Goal: Task Accomplishment & Management: Use online tool/utility

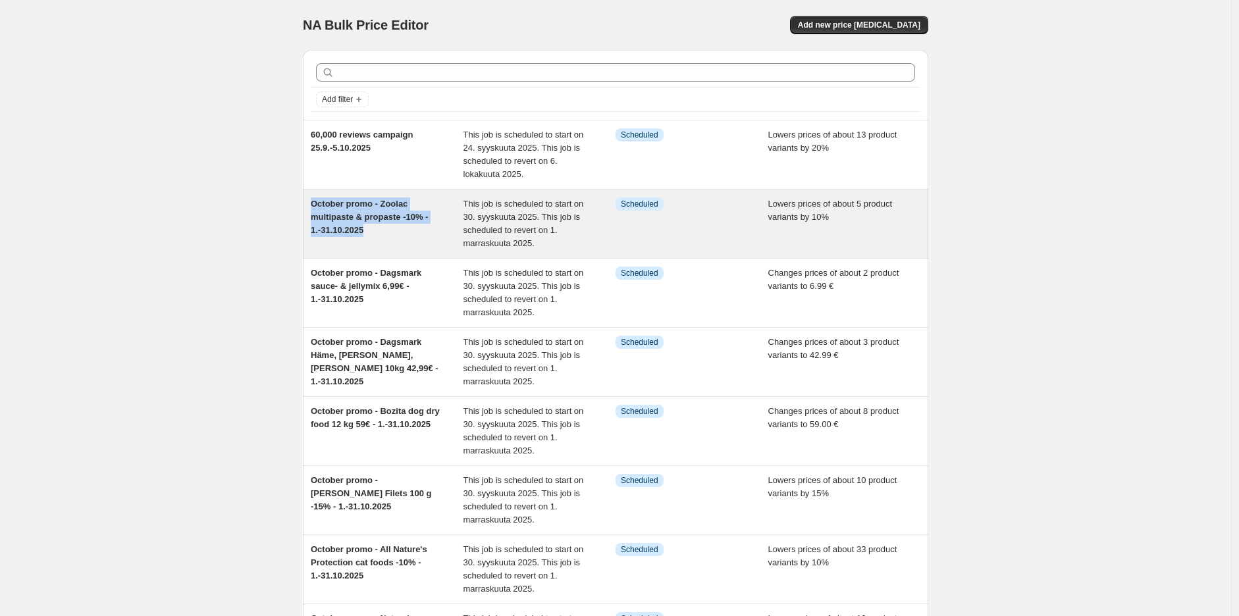
drag, startPoint x: 389, startPoint y: 234, endPoint x: 313, endPoint y: 207, distance: 80.2
click at [313, 207] on div "October promo - Zoolac multipaste & propaste -10% - 1.-31.10.2025" at bounding box center [387, 224] width 153 height 53
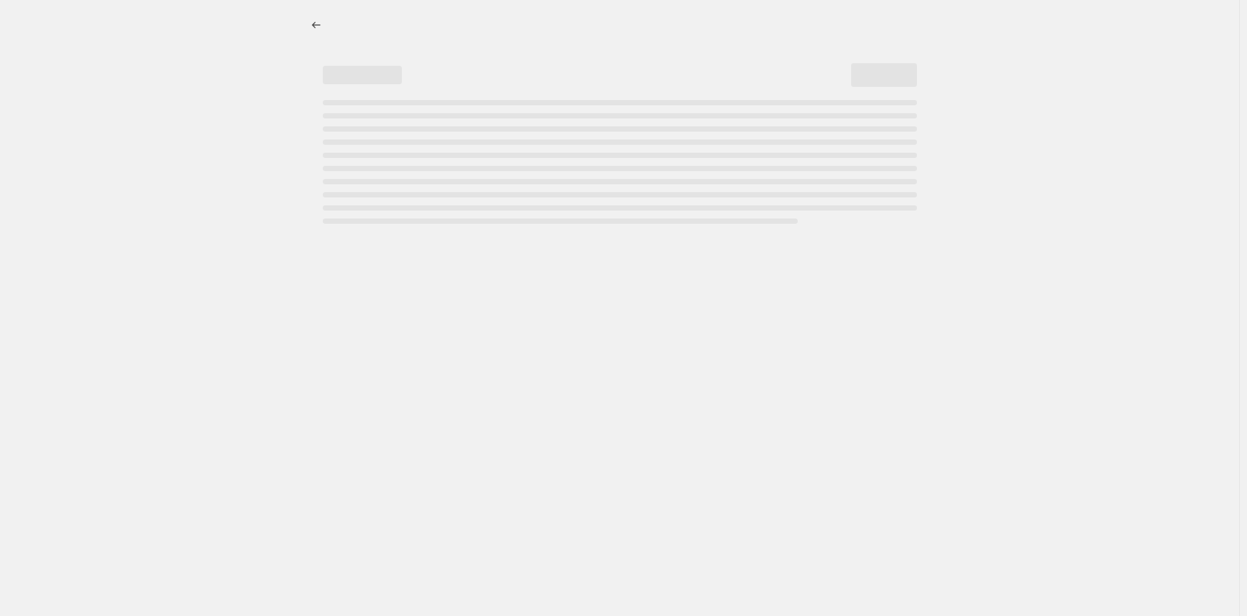
select select "percentage"
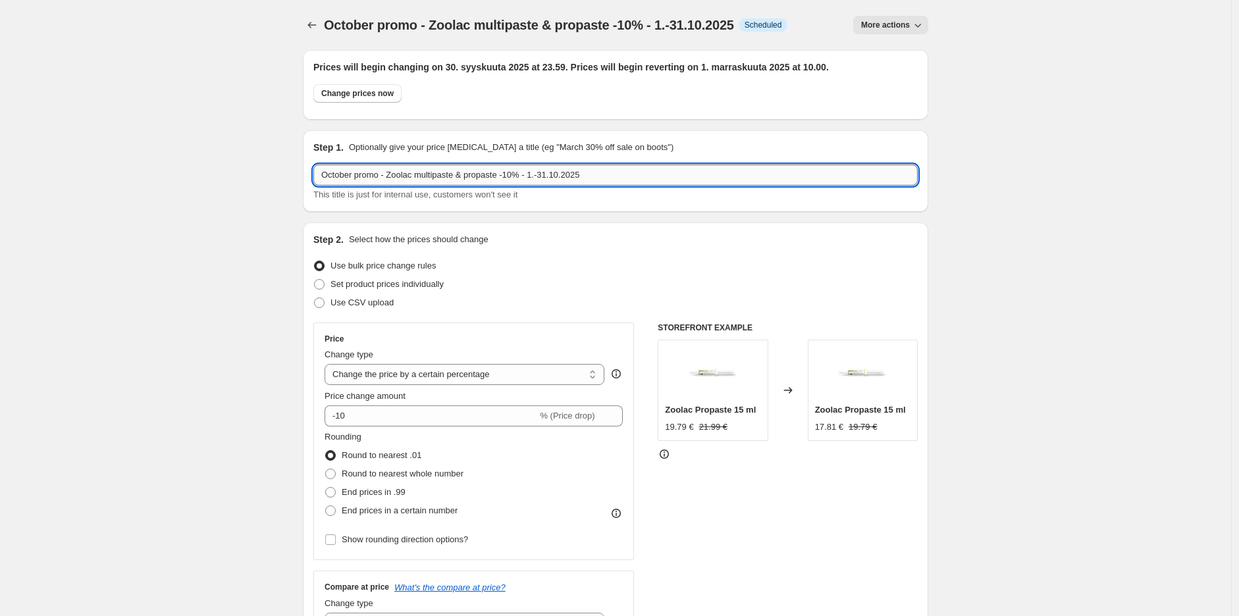
click at [470, 175] on input "October promo - Zoolac multipaste & propaste -10% - 1.-31.10.2025" at bounding box center [615, 175] width 605 height 21
click at [308, 27] on icon "Price change jobs" at bounding box center [312, 24] width 13 height 13
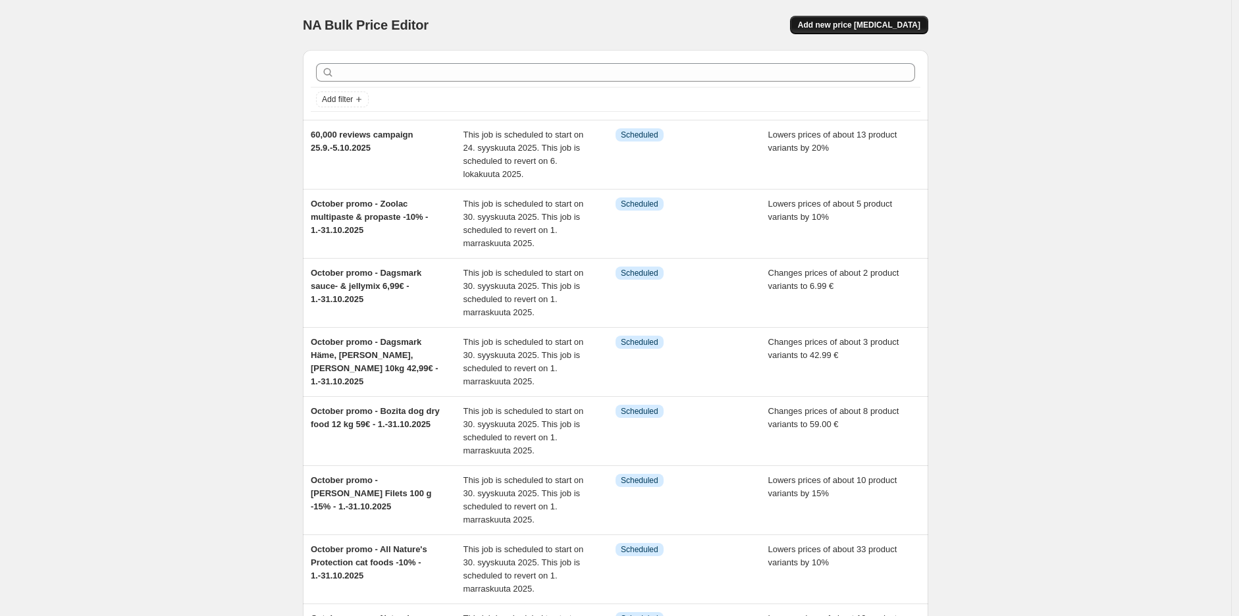
click at [890, 30] on button "Add new price [MEDICAL_DATA]" at bounding box center [859, 25] width 138 height 18
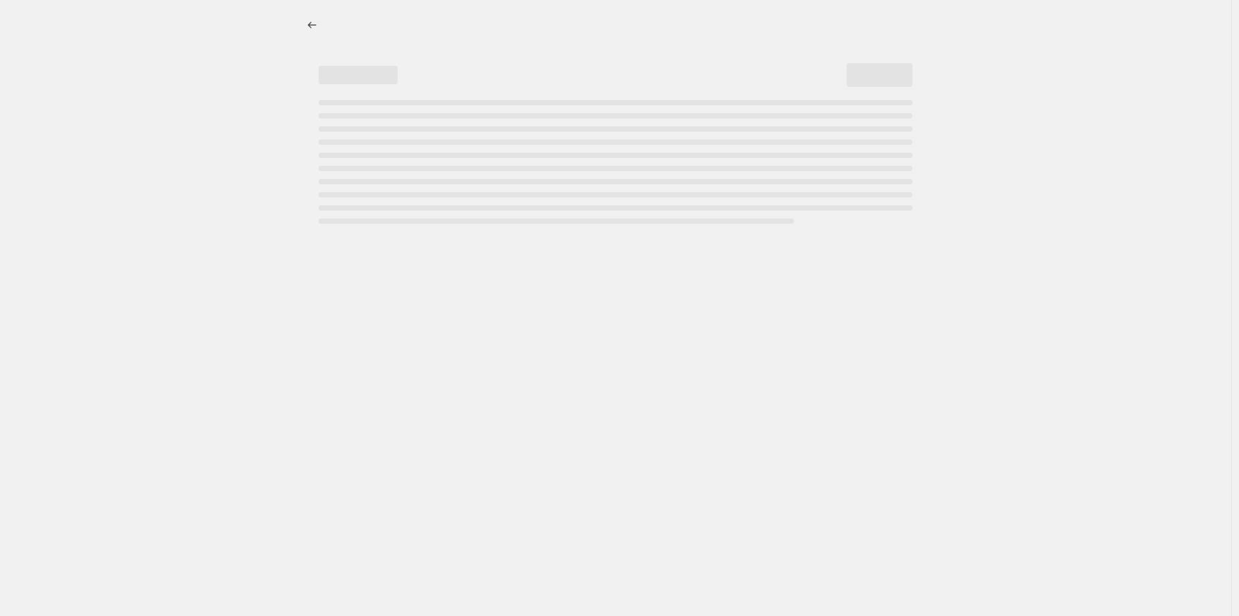
select select "percentage"
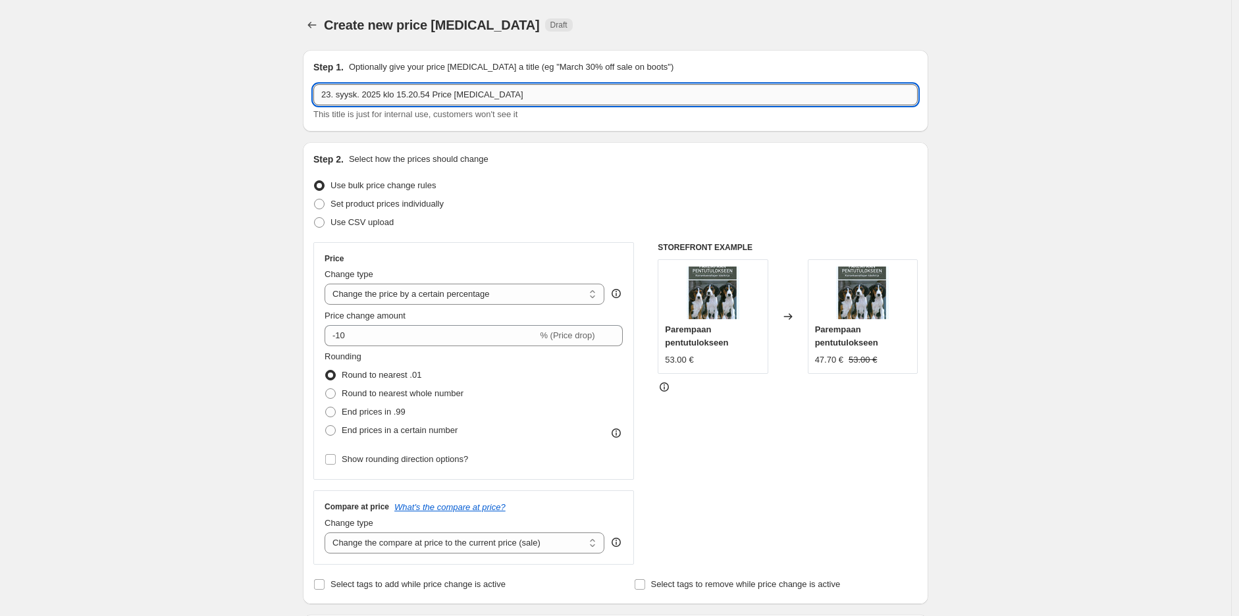
click at [517, 86] on input "23. syysk. 2025 klo 15.20.54 Price [MEDICAL_DATA]" at bounding box center [615, 94] width 605 height 21
click at [517, 85] on input "23. syysk. 2025 klo 15.20.54 Price [MEDICAL_DATA]" at bounding box center [615, 94] width 605 height 21
paste input "October promo - Zoolac multipaste & propaste -10% - 1.-31.10.2025"
drag, startPoint x: 506, startPoint y: 95, endPoint x: 392, endPoint y: 95, distance: 113.9
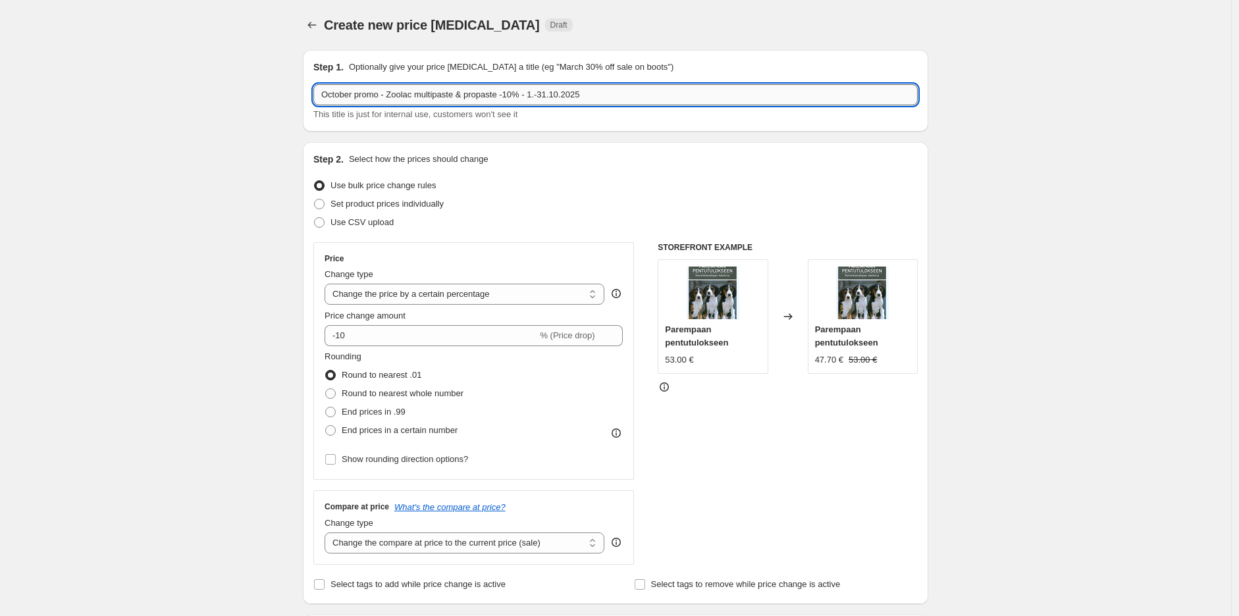
click at [392, 95] on input "October promo - Zoolac multipaste & propaste -10% - 1.-31.10.2025" at bounding box center [615, 94] width 605 height 21
type input "October promo - Nutriment bones -10% - 1.-31.10.2025"
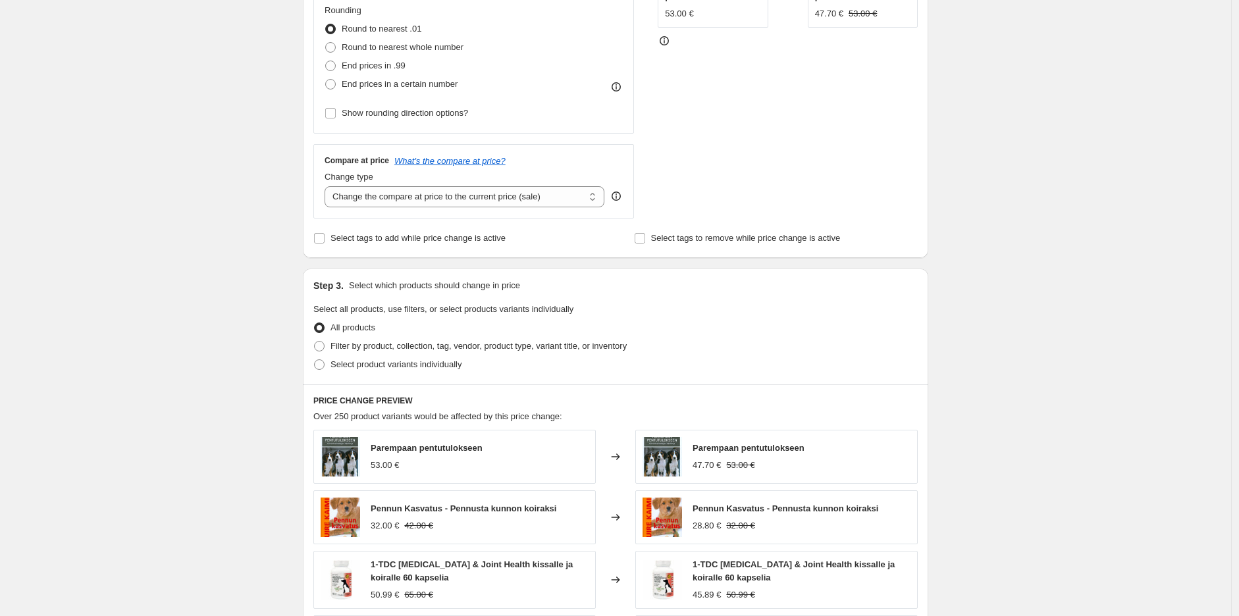
scroll to position [439, 0]
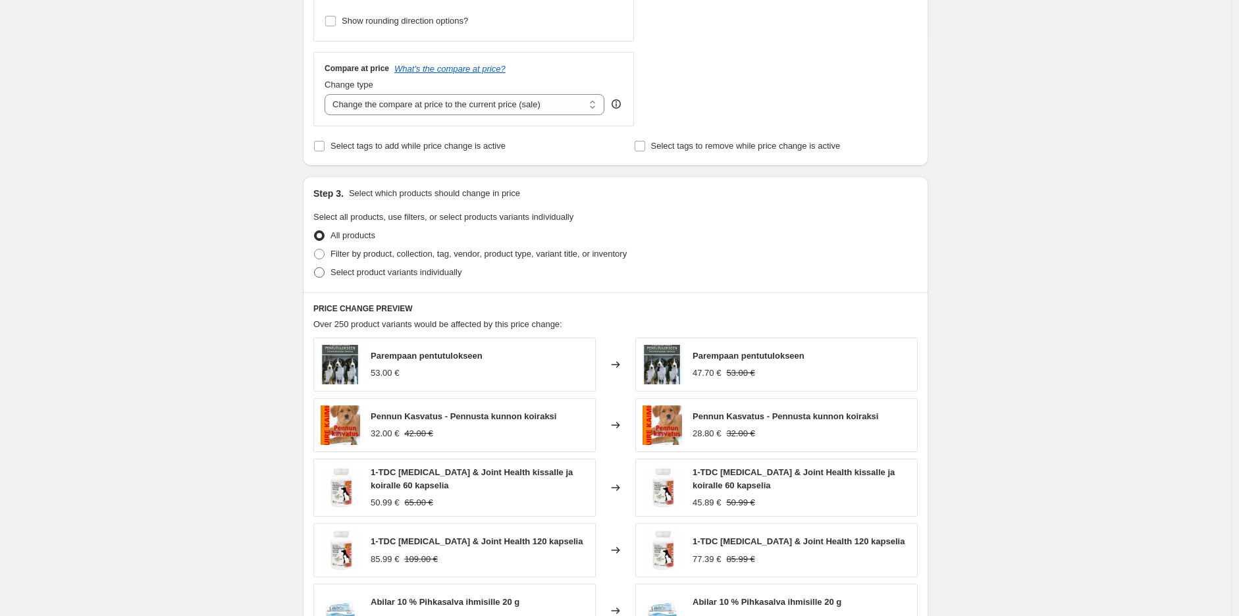
click at [417, 271] on span "Select product variants individually" at bounding box center [396, 272] width 131 height 10
click at [315, 268] on input "Select product variants individually" at bounding box center [314, 267] width 1 height 1
radio input "true"
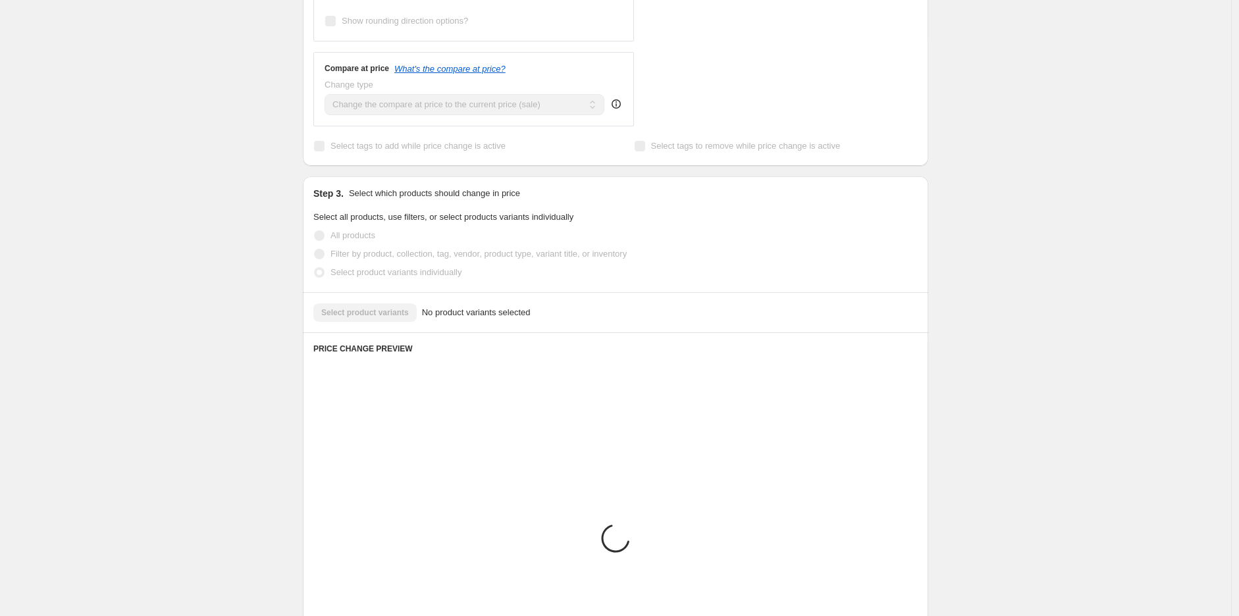
scroll to position [409, 0]
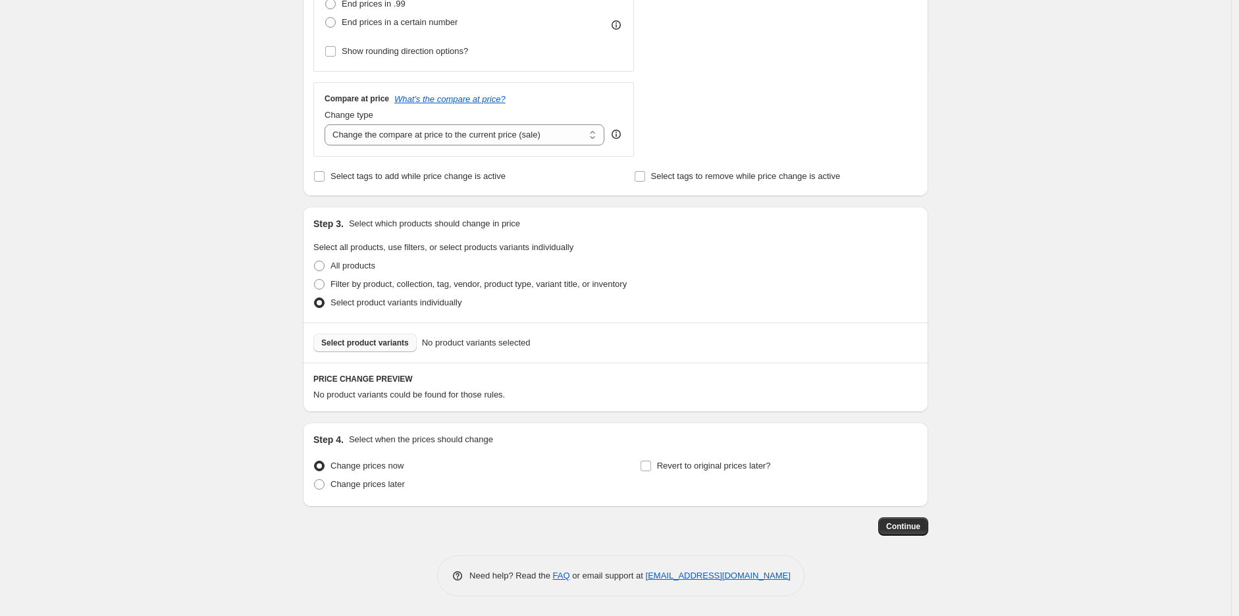
click at [377, 348] on span "Select product variants" at bounding box center [365, 343] width 88 height 11
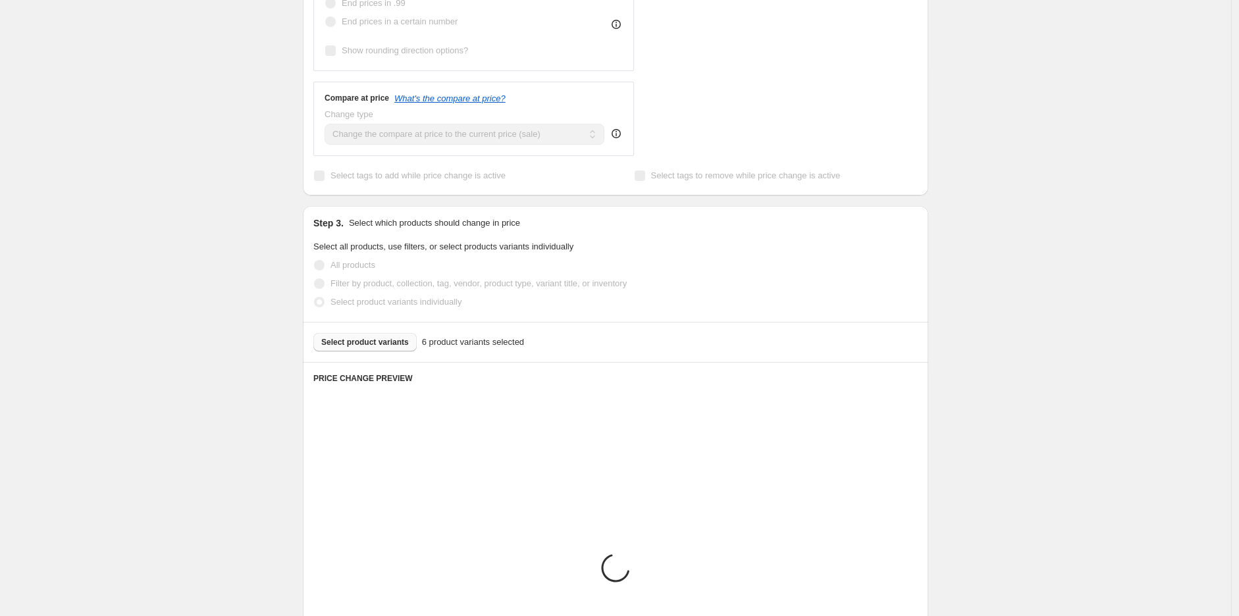
click at [1016, 275] on div "Create new price [MEDICAL_DATA]. This page is ready Create new price [MEDICAL_D…" at bounding box center [616, 269] width 1232 height 1357
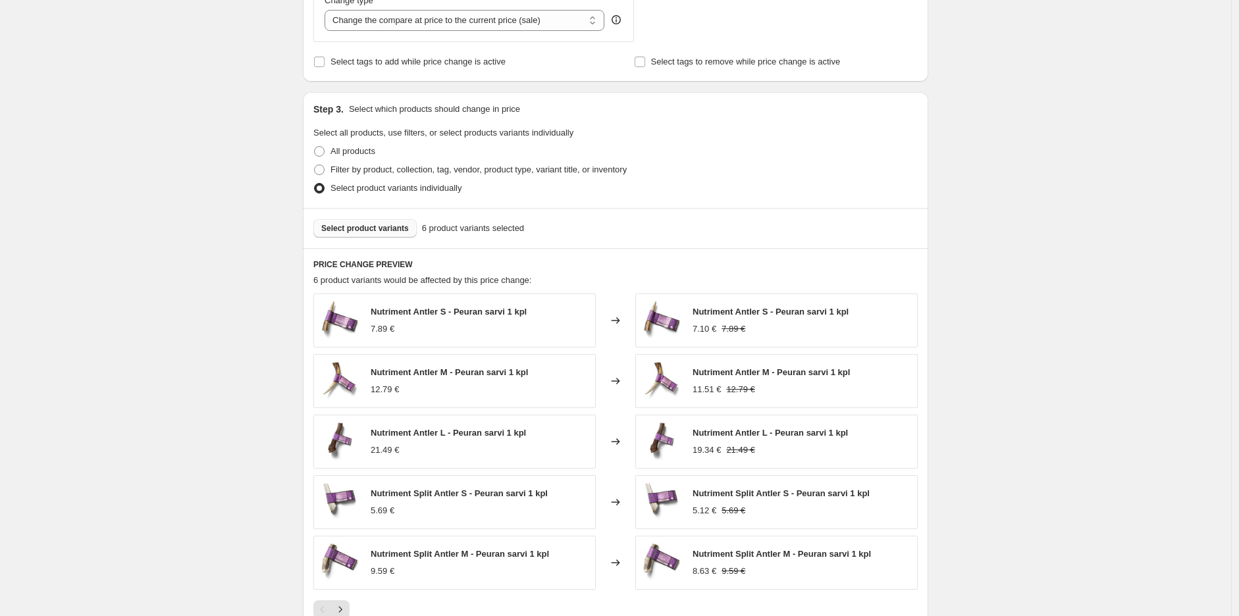
scroll to position [742, 0]
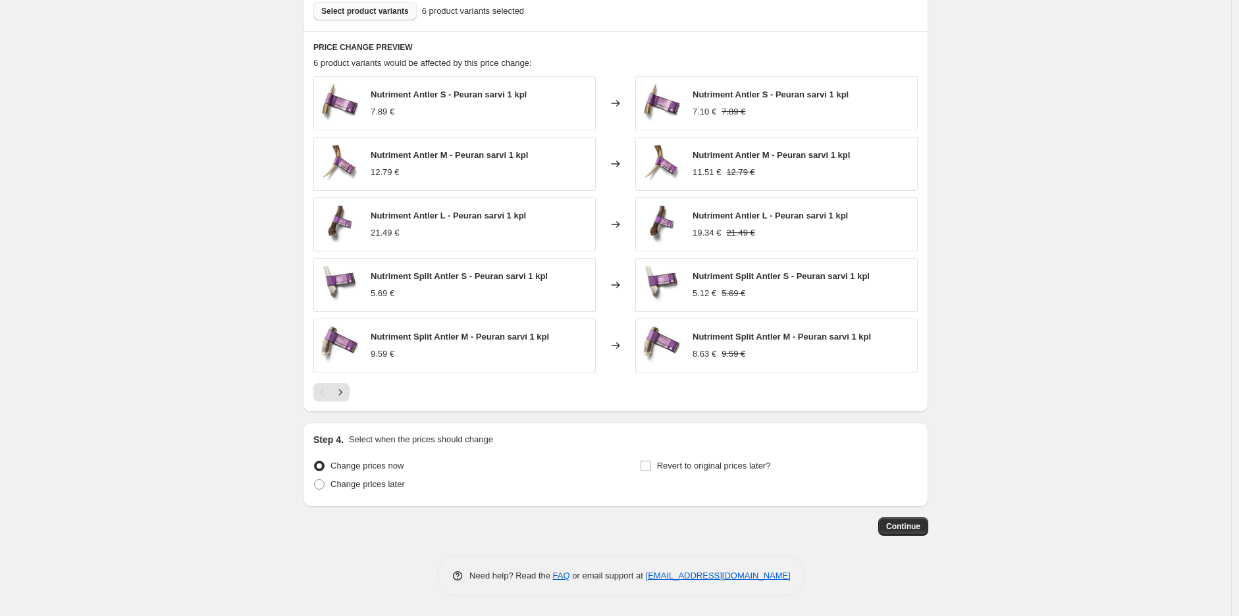
click at [371, 474] on label "Change prices now" at bounding box center [358, 466] width 90 height 18
click at [315, 462] on input "Change prices now" at bounding box center [314, 461] width 1 height 1
click at [359, 485] on span "Change prices later" at bounding box center [368, 484] width 74 height 10
click at [315, 480] on input "Change prices later" at bounding box center [314, 479] width 1 height 1
radio input "true"
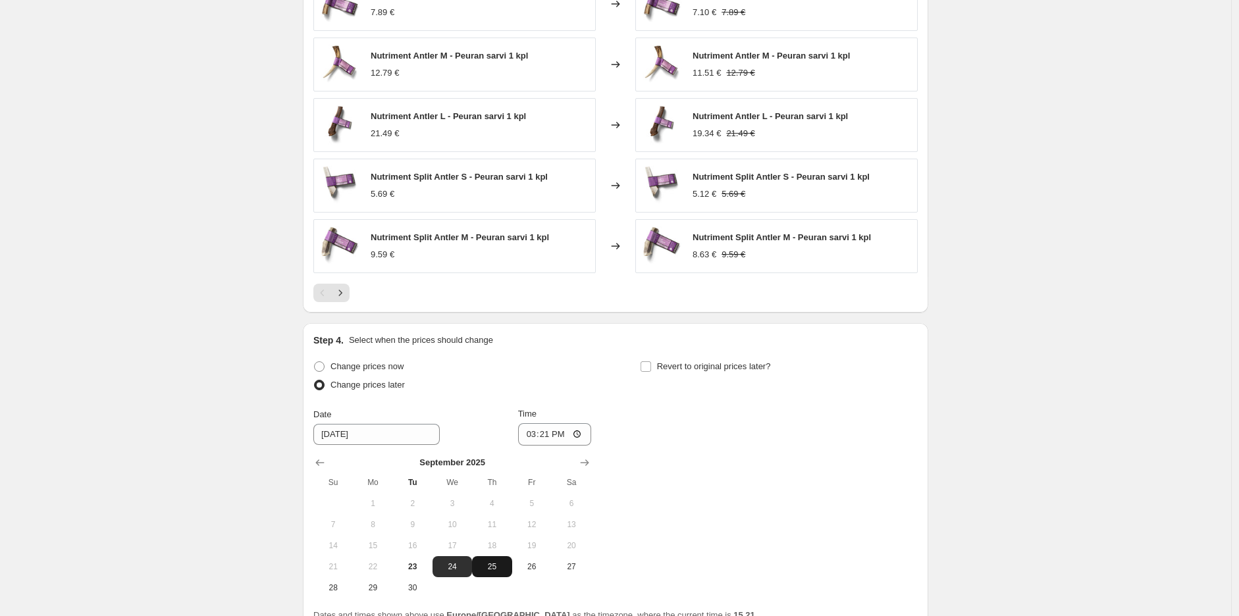
scroll to position [966, 0]
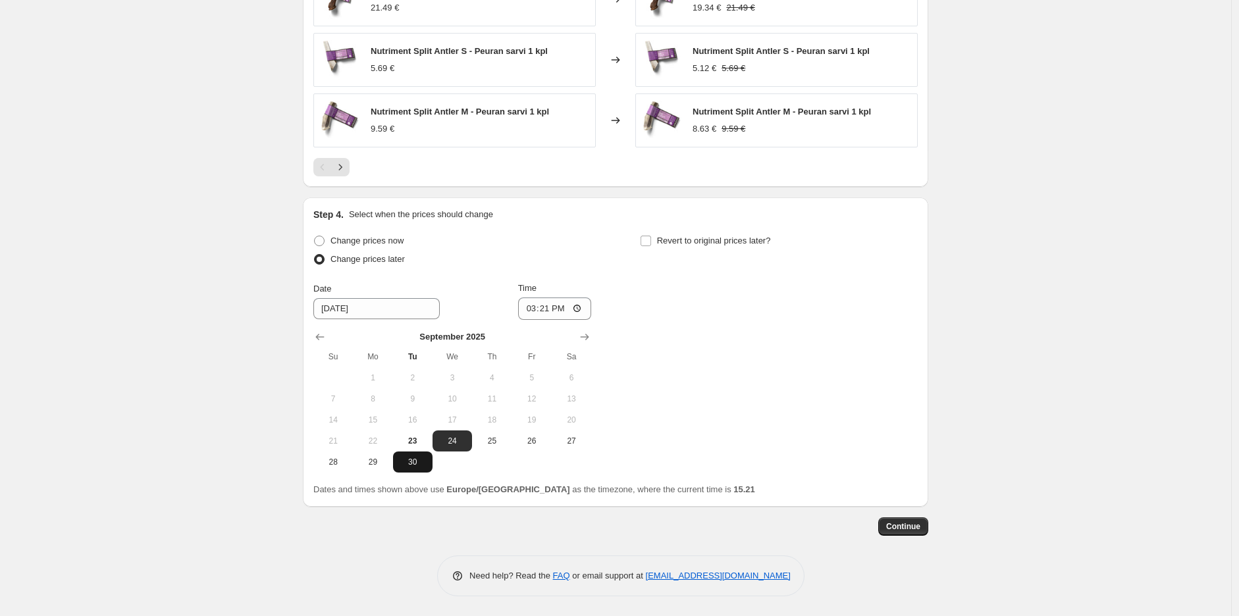
click at [408, 462] on span "30" at bounding box center [412, 462] width 29 height 11
type input "[DATE]"
click at [551, 311] on input "15:21" at bounding box center [555, 309] width 74 height 22
type input "23:59"
click at [709, 237] on span "Revert to original prices later?" at bounding box center [714, 241] width 114 height 10
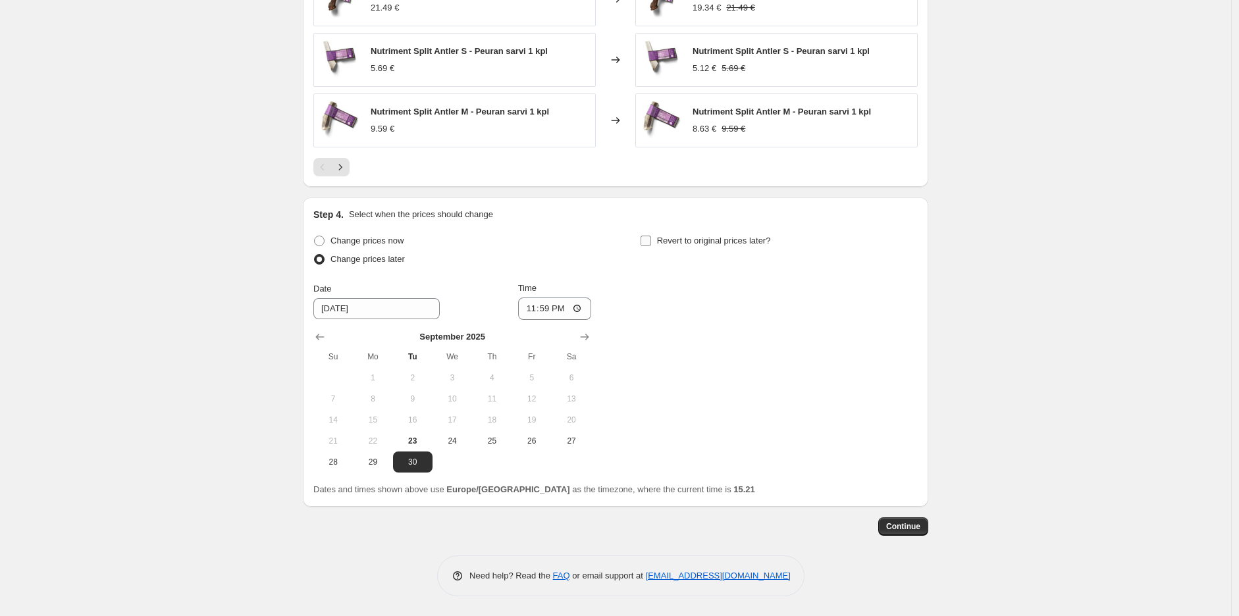
click at [651, 237] on input "Revert to original prices later?" at bounding box center [646, 241] width 11 height 11
checkbox input "true"
click at [916, 332] on icon "Show next month, October 2025" at bounding box center [911, 337] width 13 height 13
click at [916, 332] on icon "Show next month, November 2025" at bounding box center [911, 337] width 13 height 13
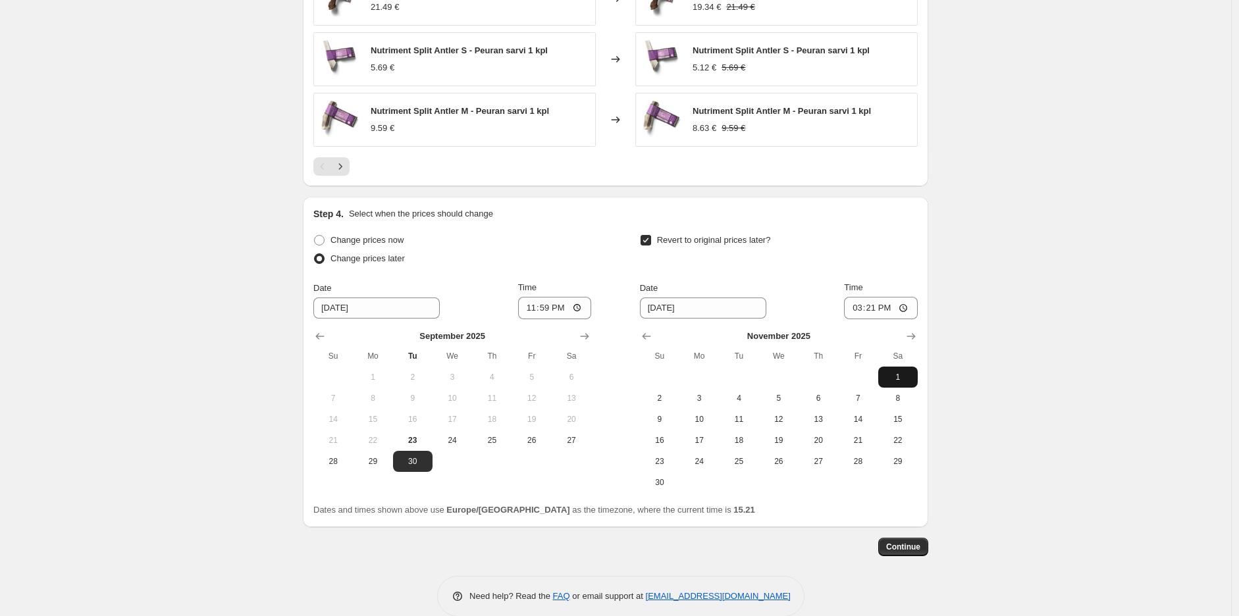
click at [900, 383] on span "1" at bounding box center [898, 377] width 29 height 11
type input "[DATE]"
click at [877, 313] on input "15:21" at bounding box center [881, 308] width 74 height 22
type input "10:00"
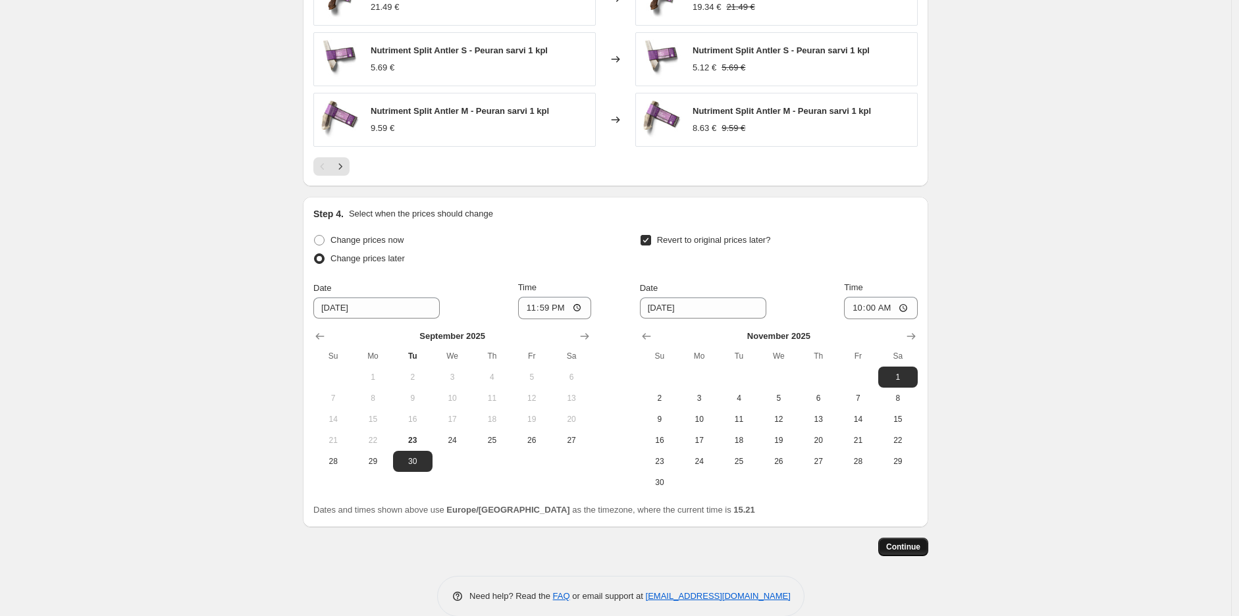
click at [901, 545] on span "Continue" at bounding box center [903, 547] width 34 height 11
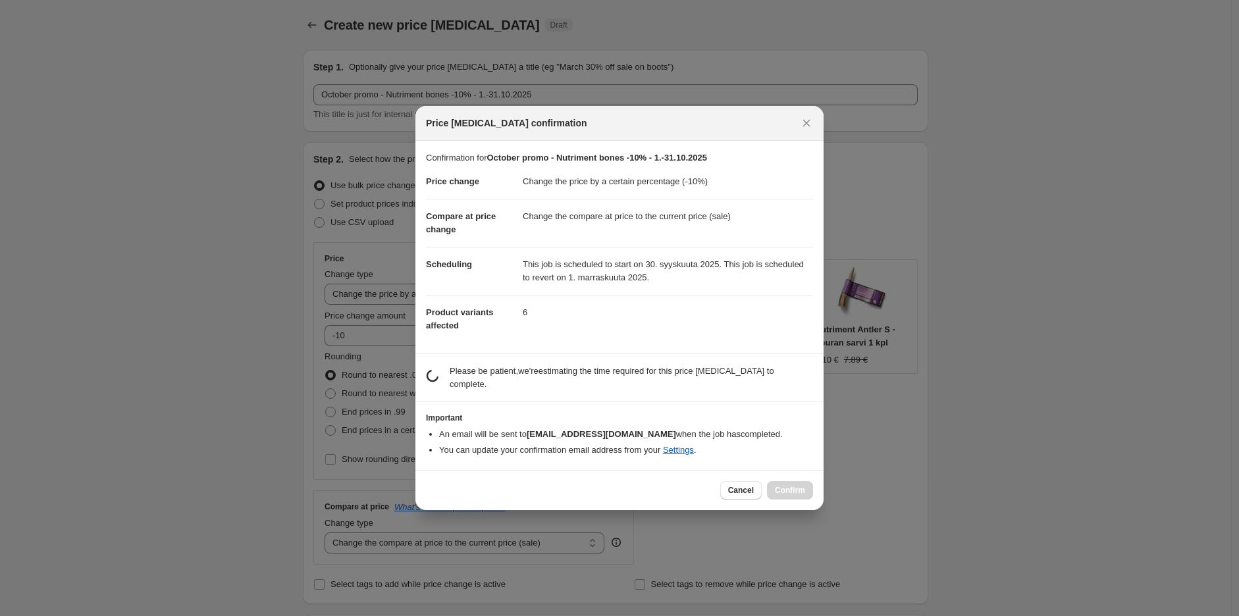
scroll to position [0, 0]
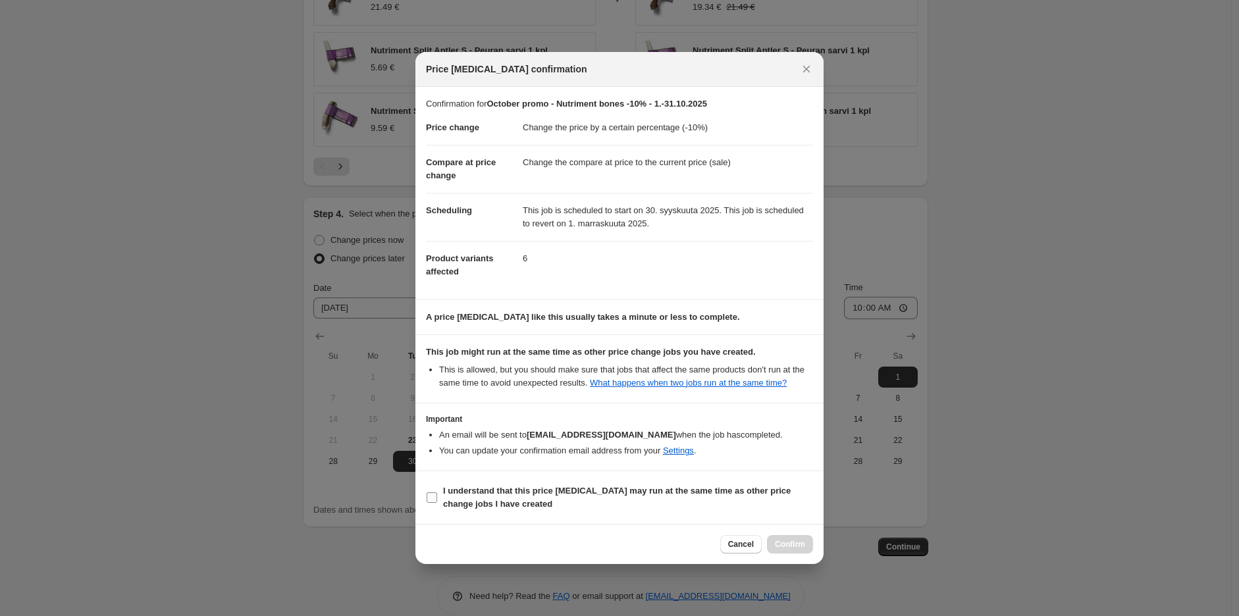
click at [533, 497] on b "I understand that this price [MEDICAL_DATA] may run at the same time as other p…" at bounding box center [617, 497] width 348 height 23
click at [437, 497] on input "I understand that this price [MEDICAL_DATA] may run at the same time as other p…" at bounding box center [432, 498] width 11 height 11
checkbox input "true"
click at [803, 547] on span "Confirm" at bounding box center [790, 544] width 30 height 11
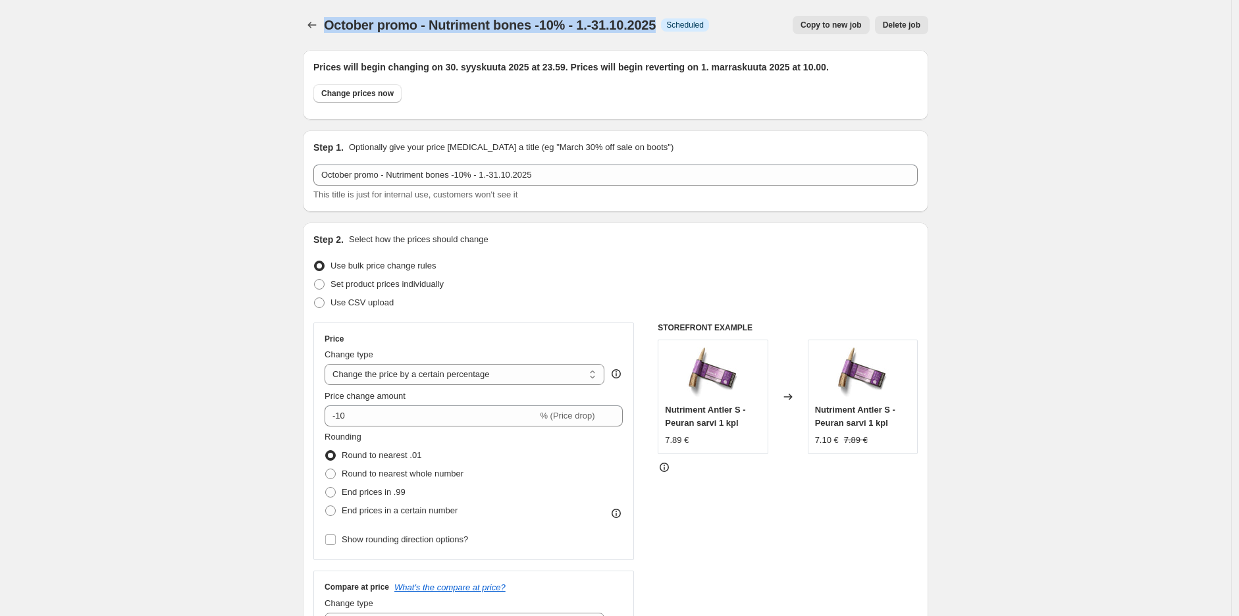
drag, startPoint x: 666, startPoint y: 28, endPoint x: 327, endPoint y: 41, distance: 339.4
click at [327, 41] on div "October promo - Nutriment bones -10% - 1.-31.10.2025. This page is ready Octobe…" at bounding box center [616, 25] width 626 height 50
copy span "October promo - Nutriment bones -10% - 1.-31.10.2025"
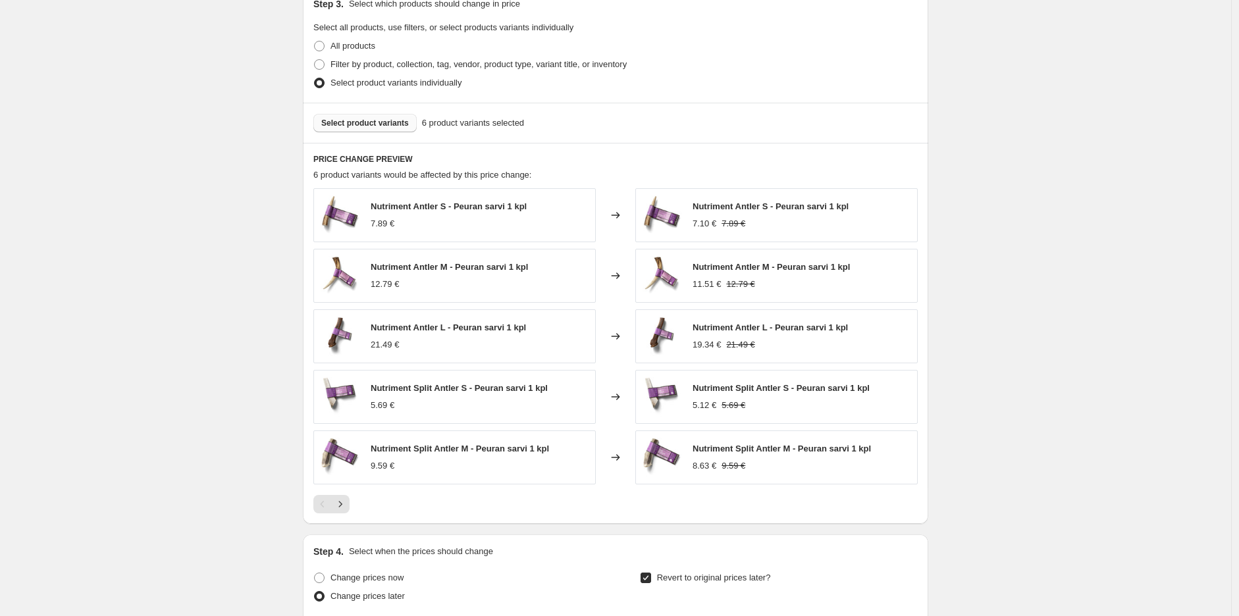
scroll to position [732, 0]
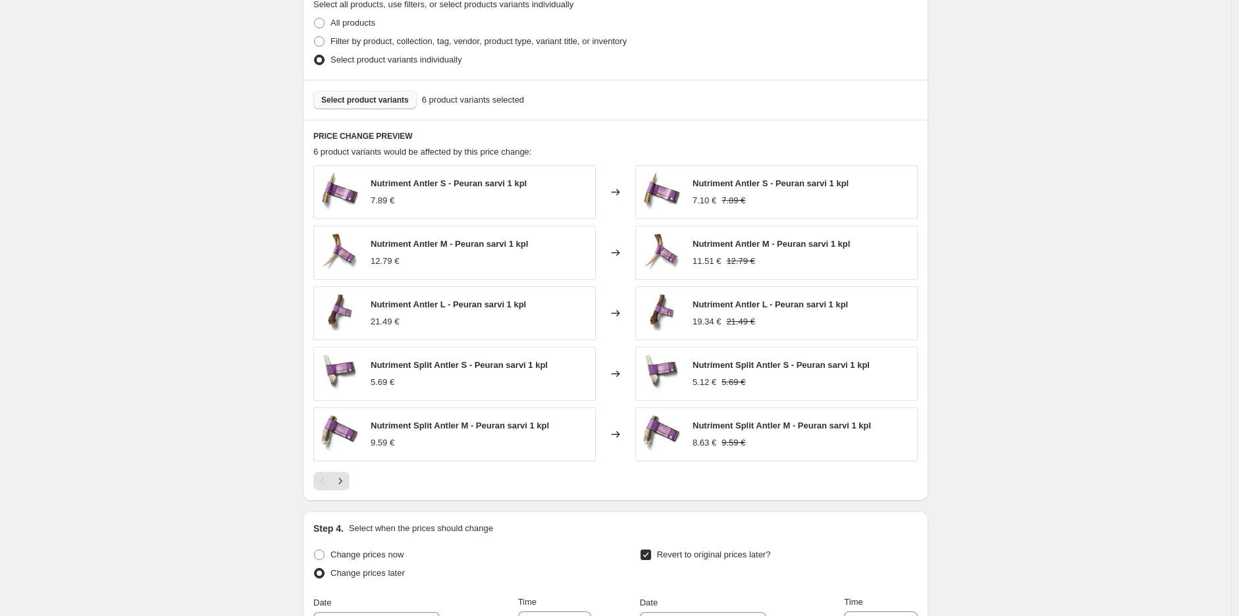
click at [353, 480] on div at bounding box center [615, 481] width 605 height 18
click at [342, 483] on icon "Next" at bounding box center [340, 481] width 13 height 13
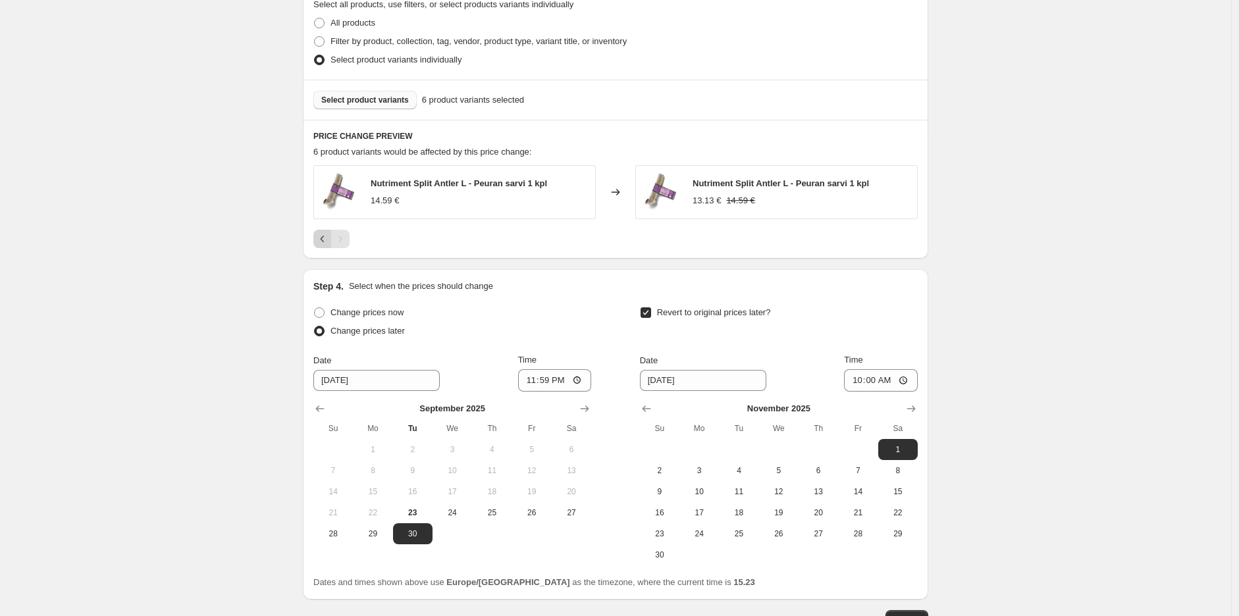
click at [324, 243] on icon "Previous" at bounding box center [322, 238] width 13 height 13
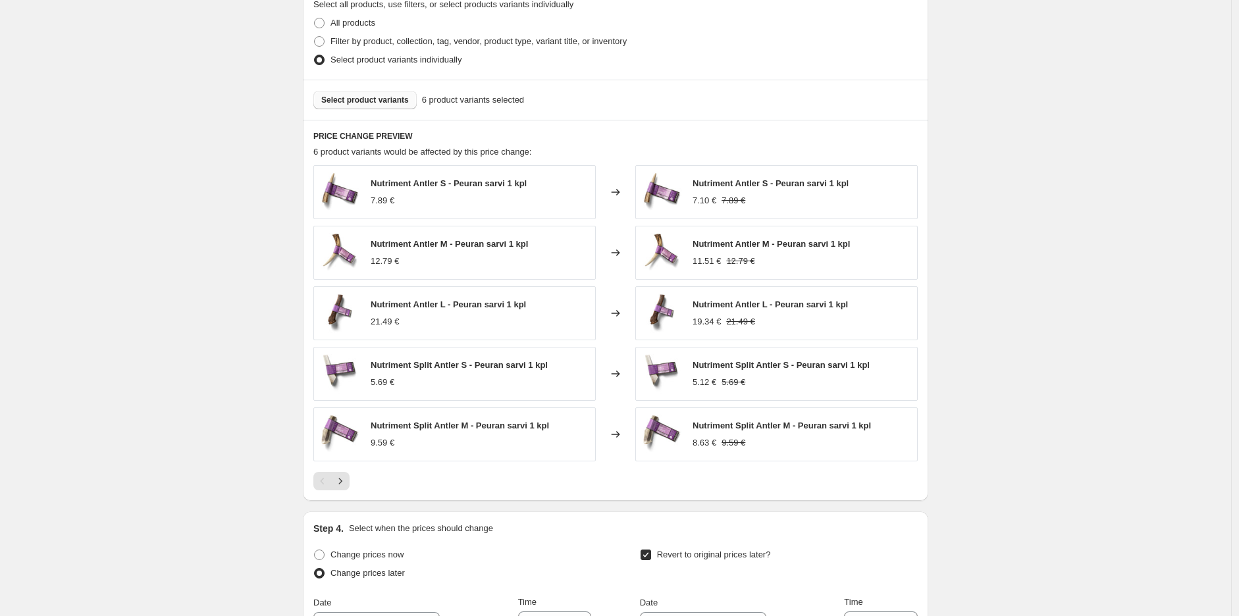
click at [1142, 198] on div "October promo - Nutriment bones -10% - 1.-31.10.2025. This page is ready Octobe…" at bounding box center [616, 109] width 1232 height 1683
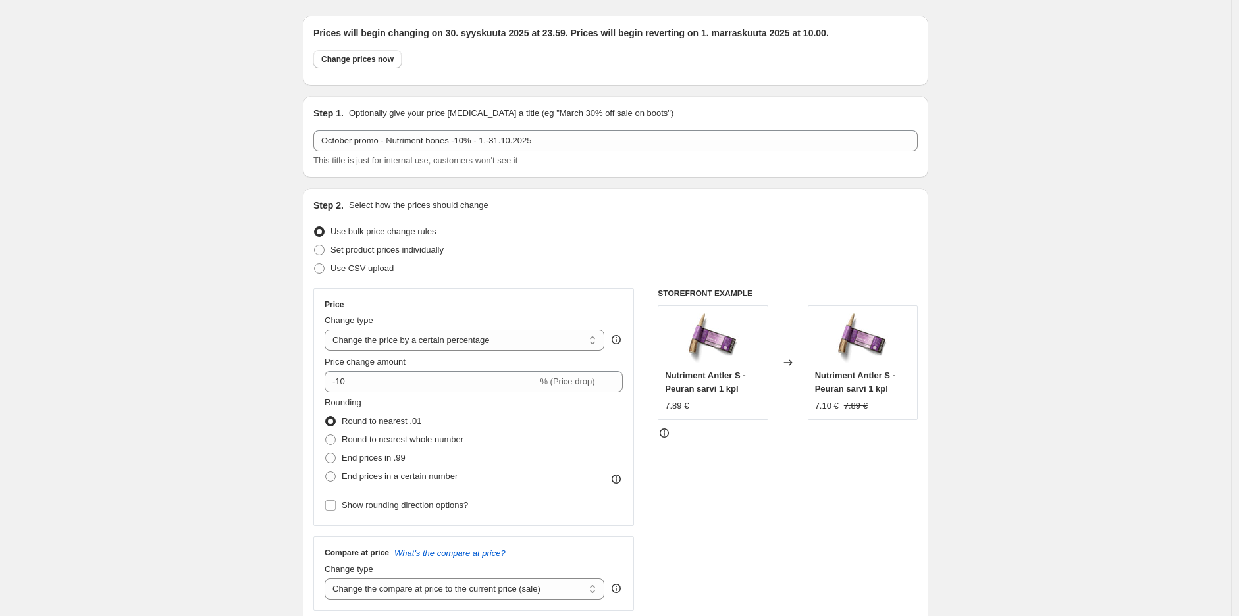
scroll to position [0, 0]
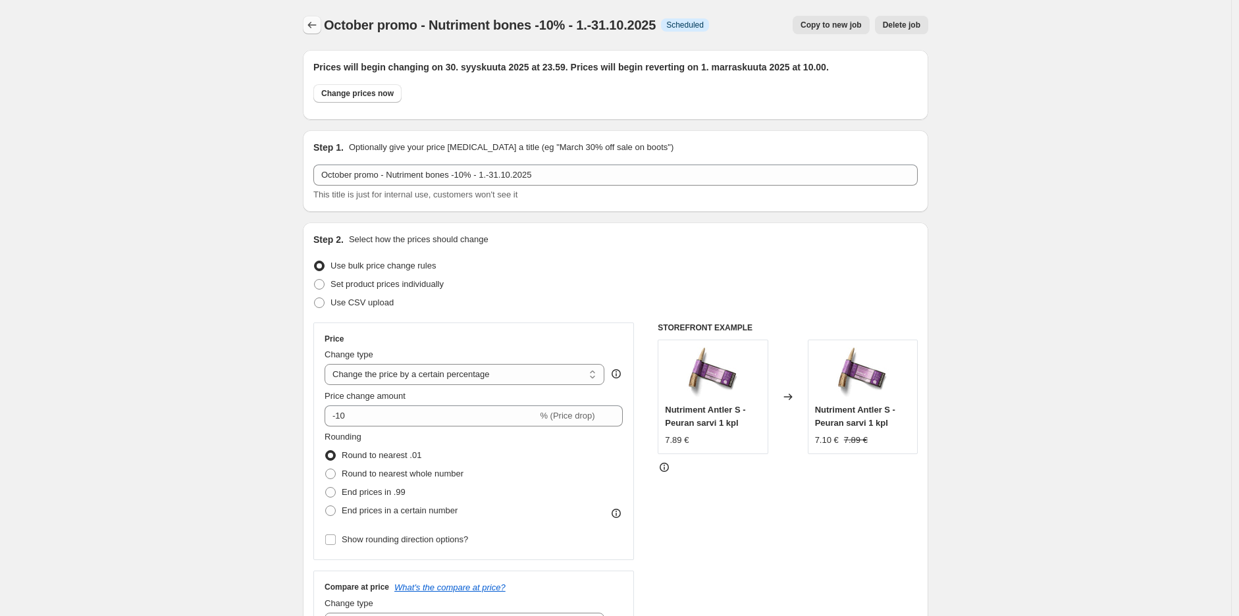
click at [308, 32] on button "Price change jobs" at bounding box center [312, 25] width 18 height 18
